Goal: Find contact information: Find contact information

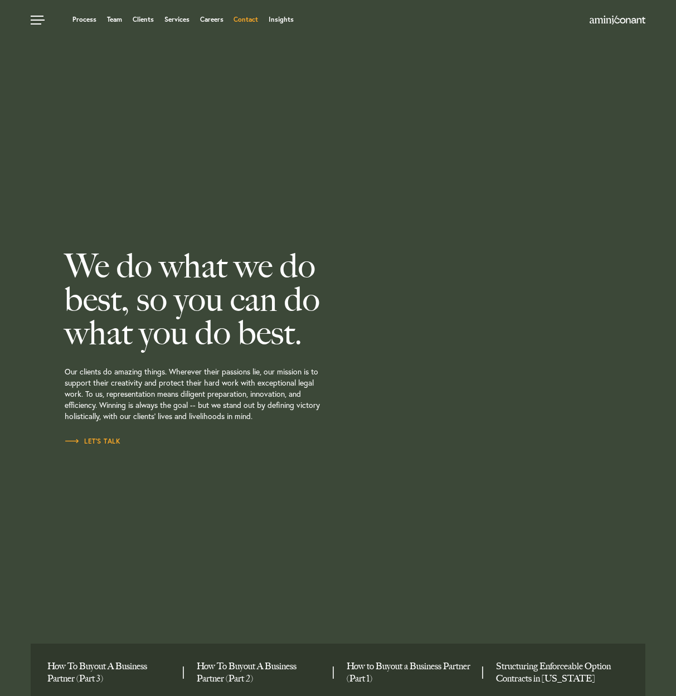
click at [239, 17] on link "Contact" at bounding box center [246, 19] width 25 height 7
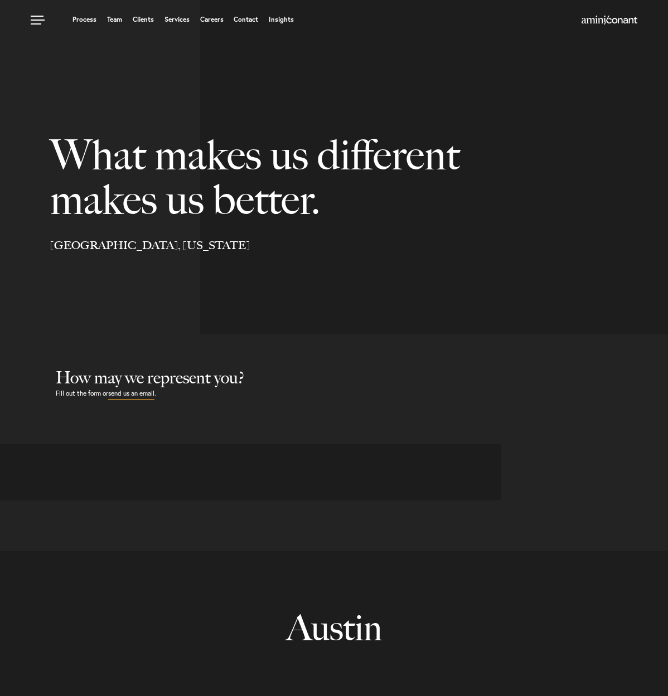
select select "Austin"
select select "Business and Civil Litigation"
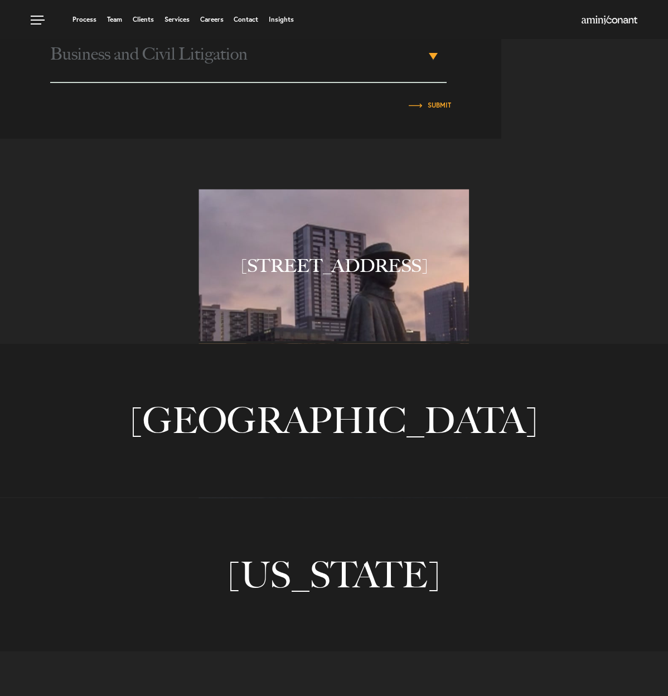
scroll to position [596, 0]
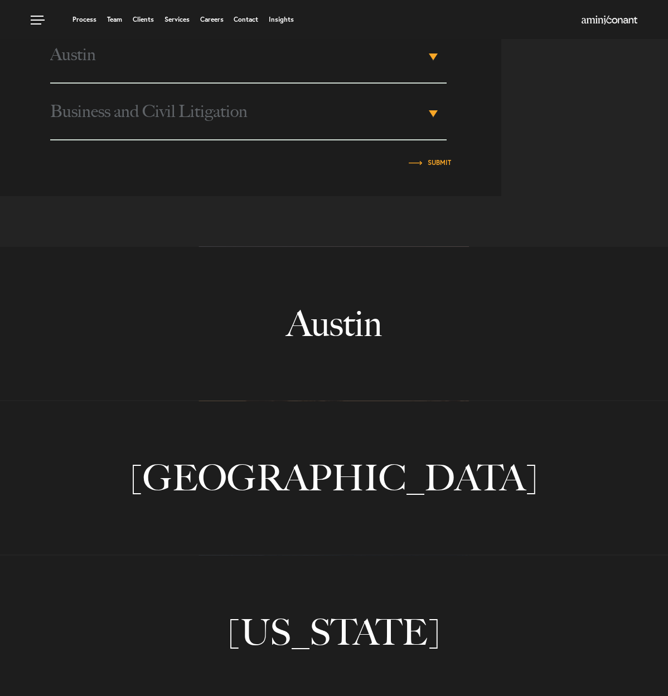
click at [320, 298] on link "Austin" at bounding box center [334, 323] width 668 height 153
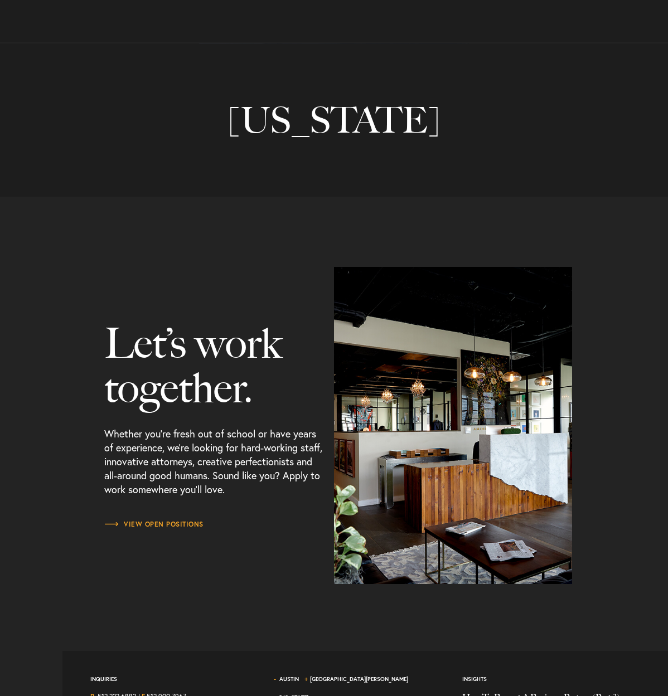
scroll to position [1222, 0]
